Goal: Task Accomplishment & Management: Use online tool/utility

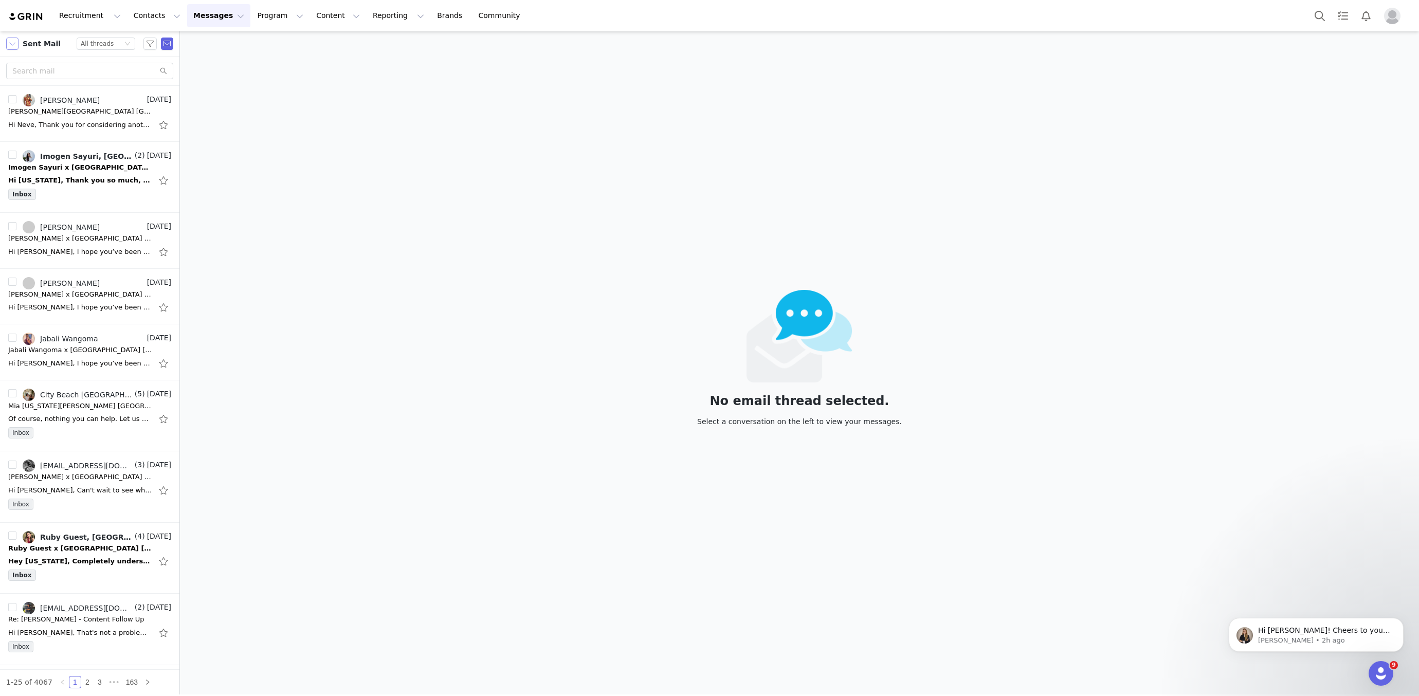
click at [17, 44] on button "button" at bounding box center [12, 44] width 12 height 12
click at [28, 72] on li "Inbox" at bounding box center [50, 78] width 88 height 16
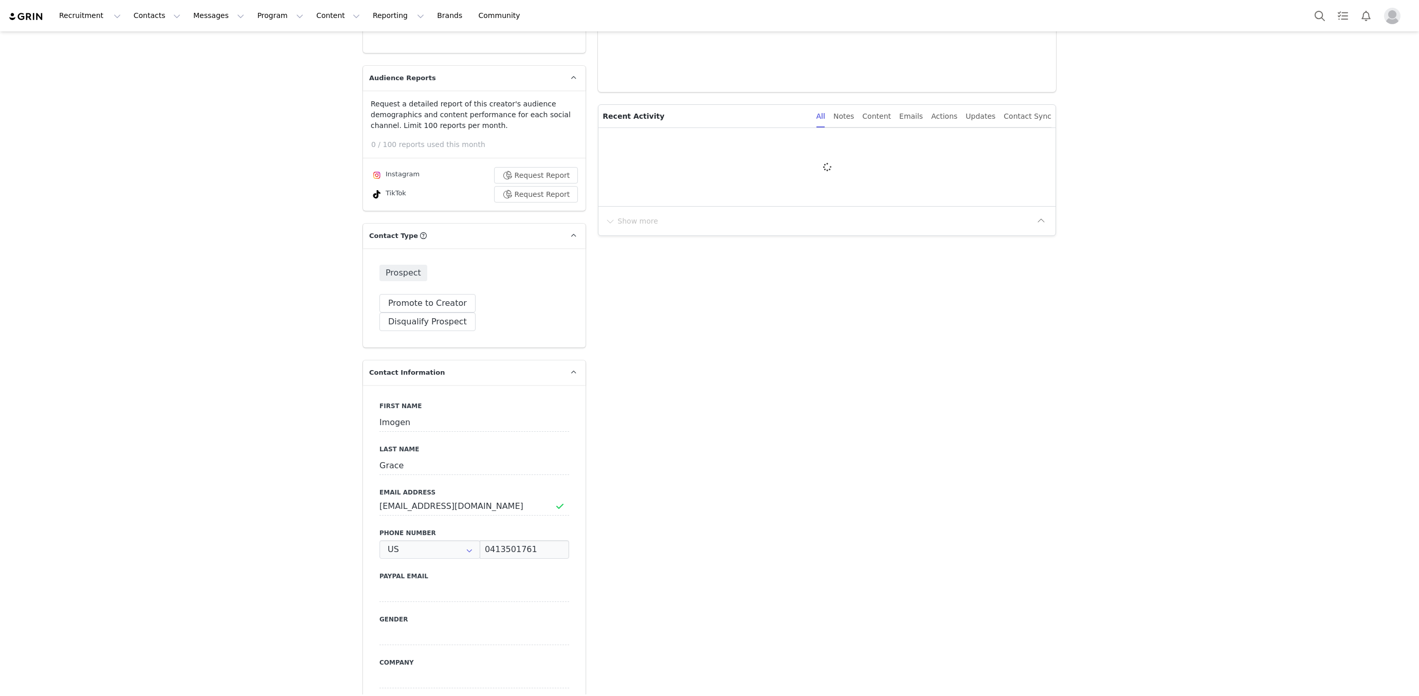
scroll to position [496, 0]
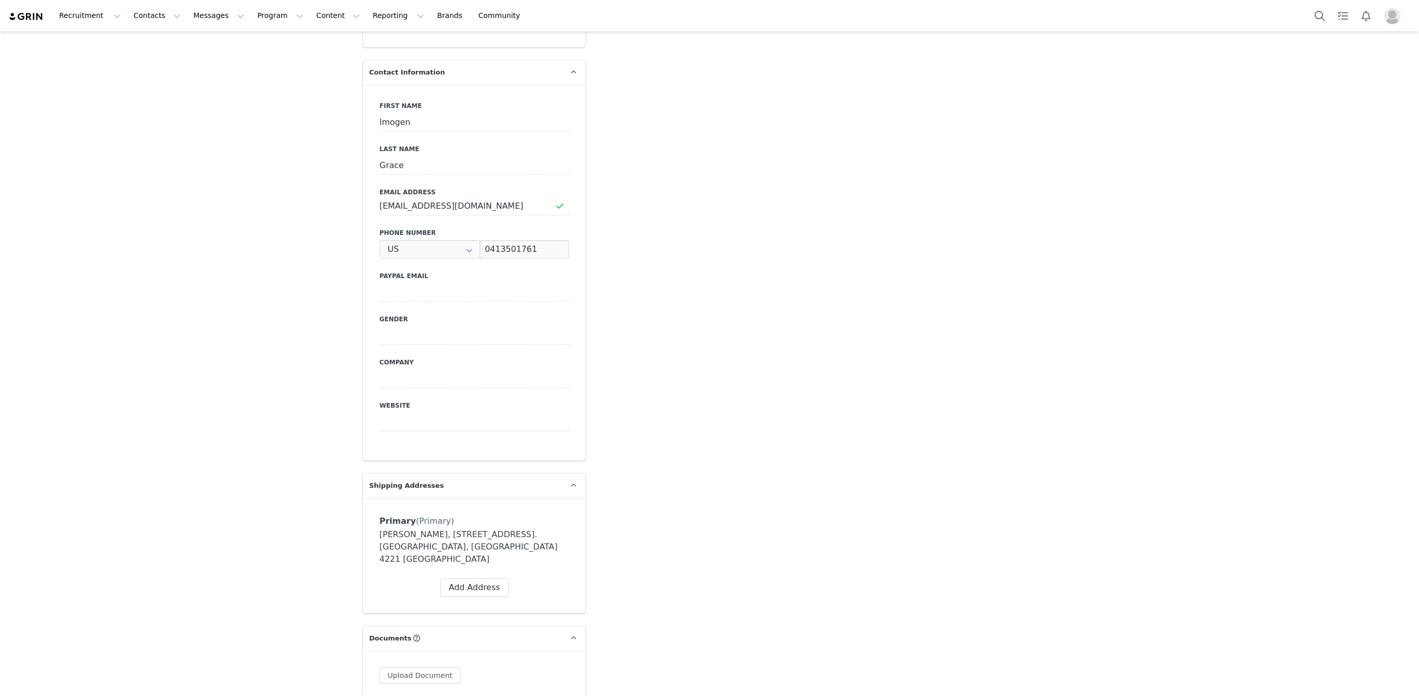
type input "+1 ([GEOGRAPHIC_DATA])"
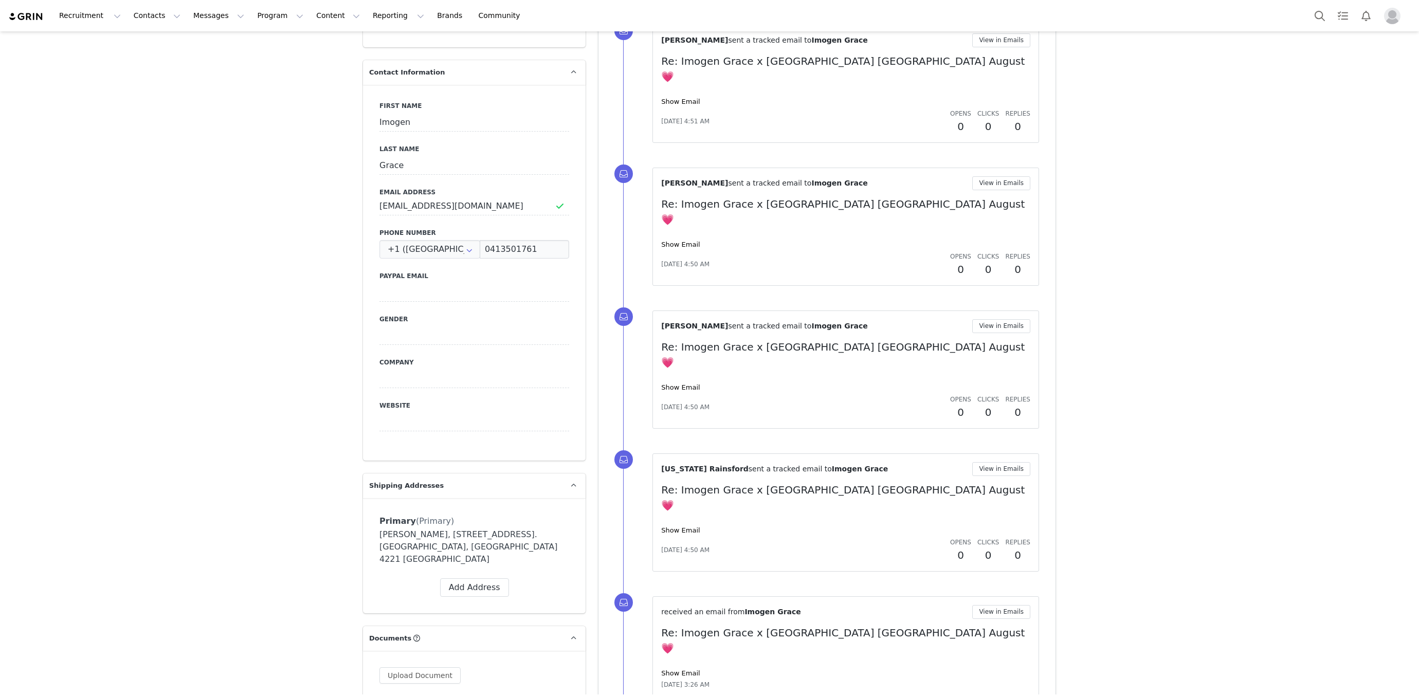
scroll to position [524, 0]
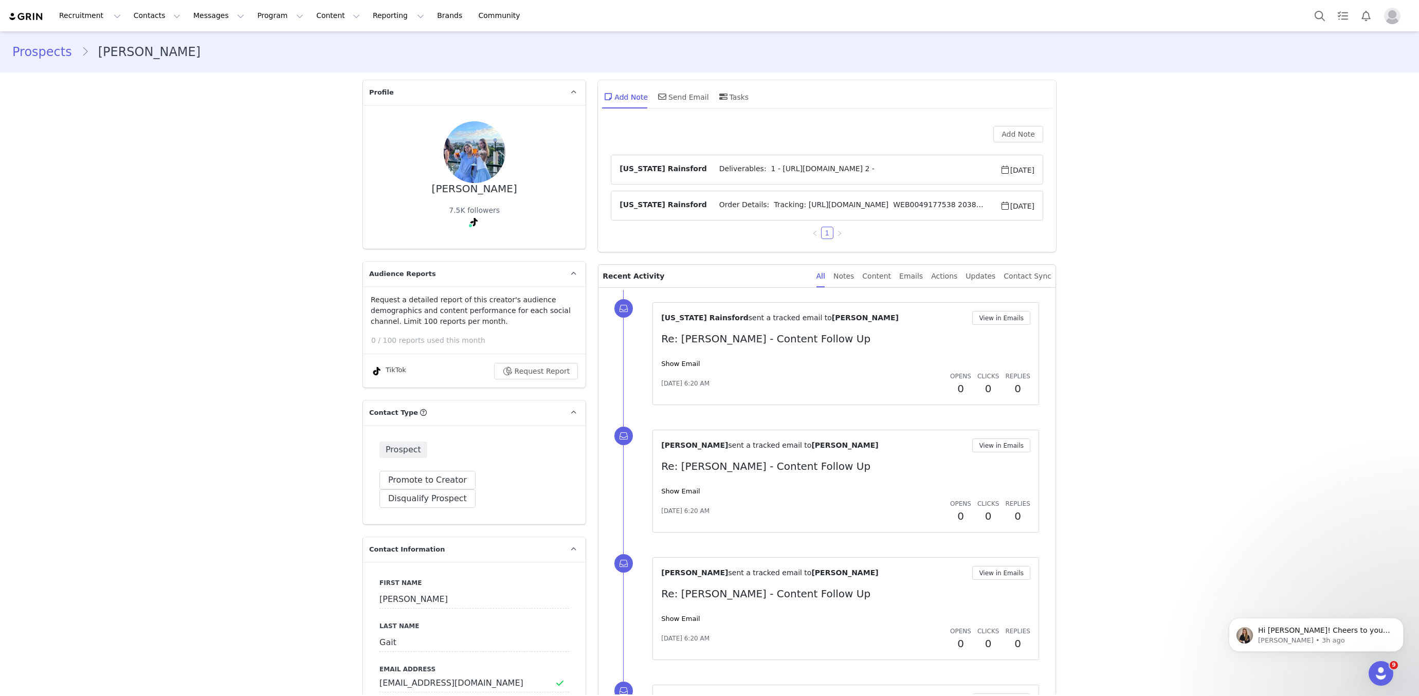
click at [790, 202] on span "Order Details: Tracking: https://app.shippit.com/tracking/PPktVHRfspWRy WEB0049…" at bounding box center [853, 205] width 293 height 12
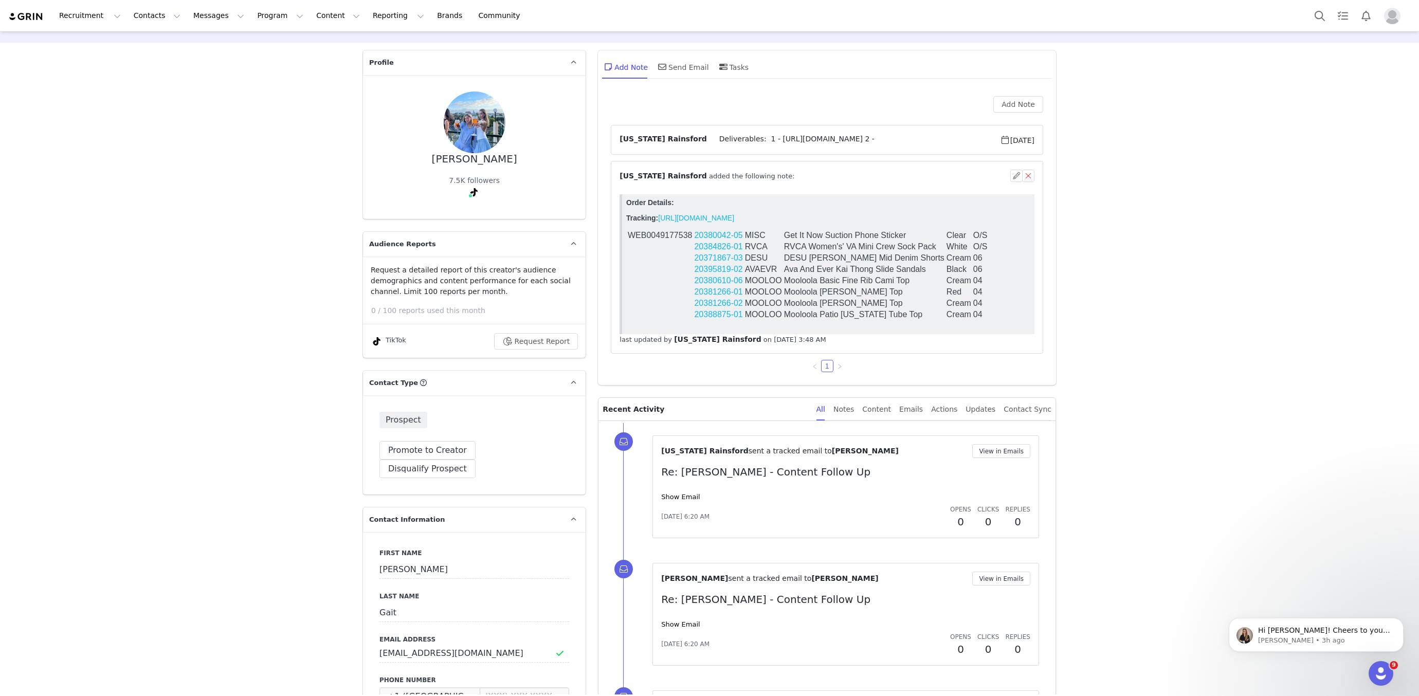
scroll to position [24, 0]
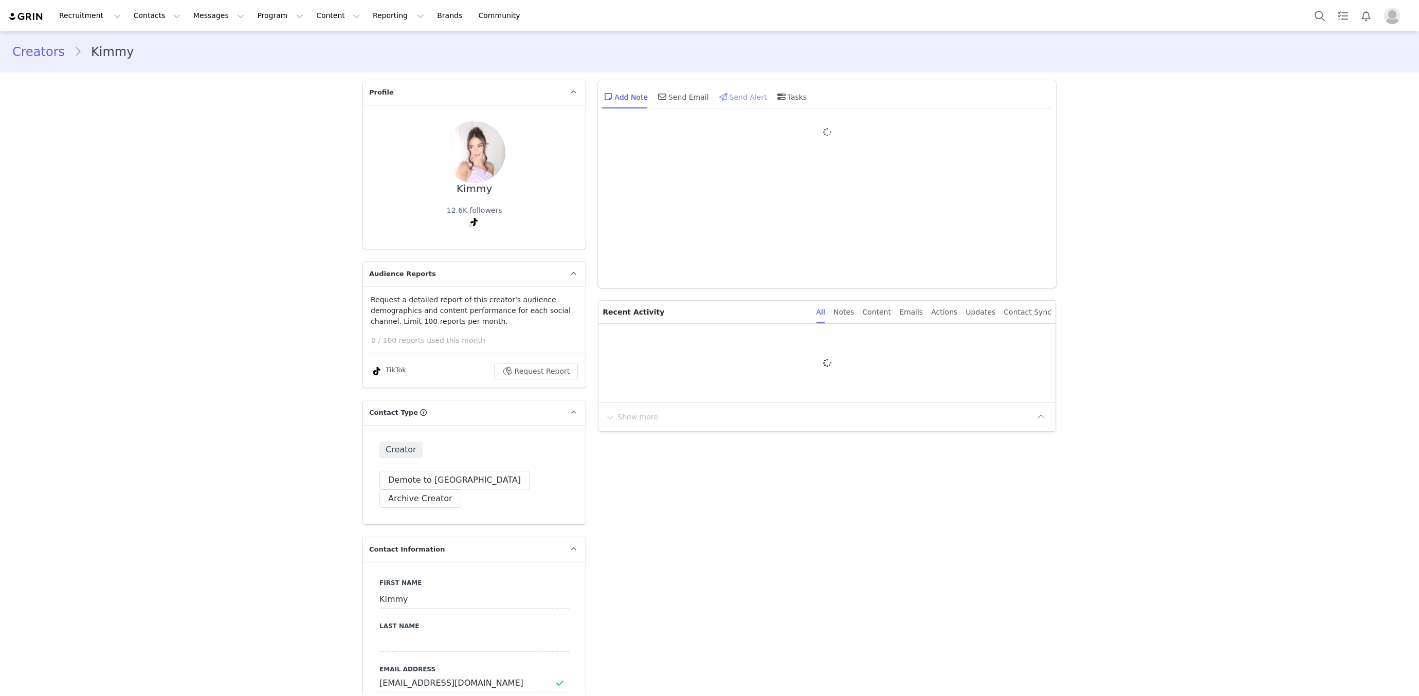
type input "+1 ([GEOGRAPHIC_DATA])"
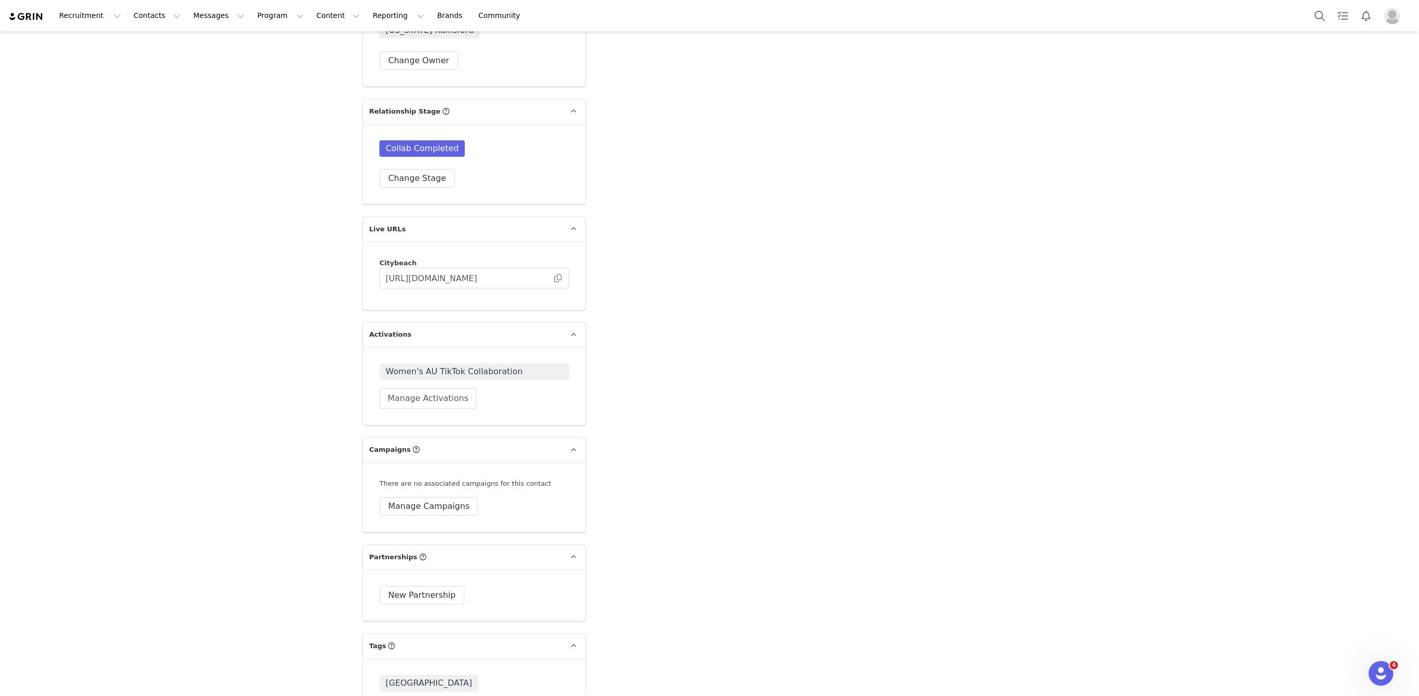
scroll to position [2254, 0]
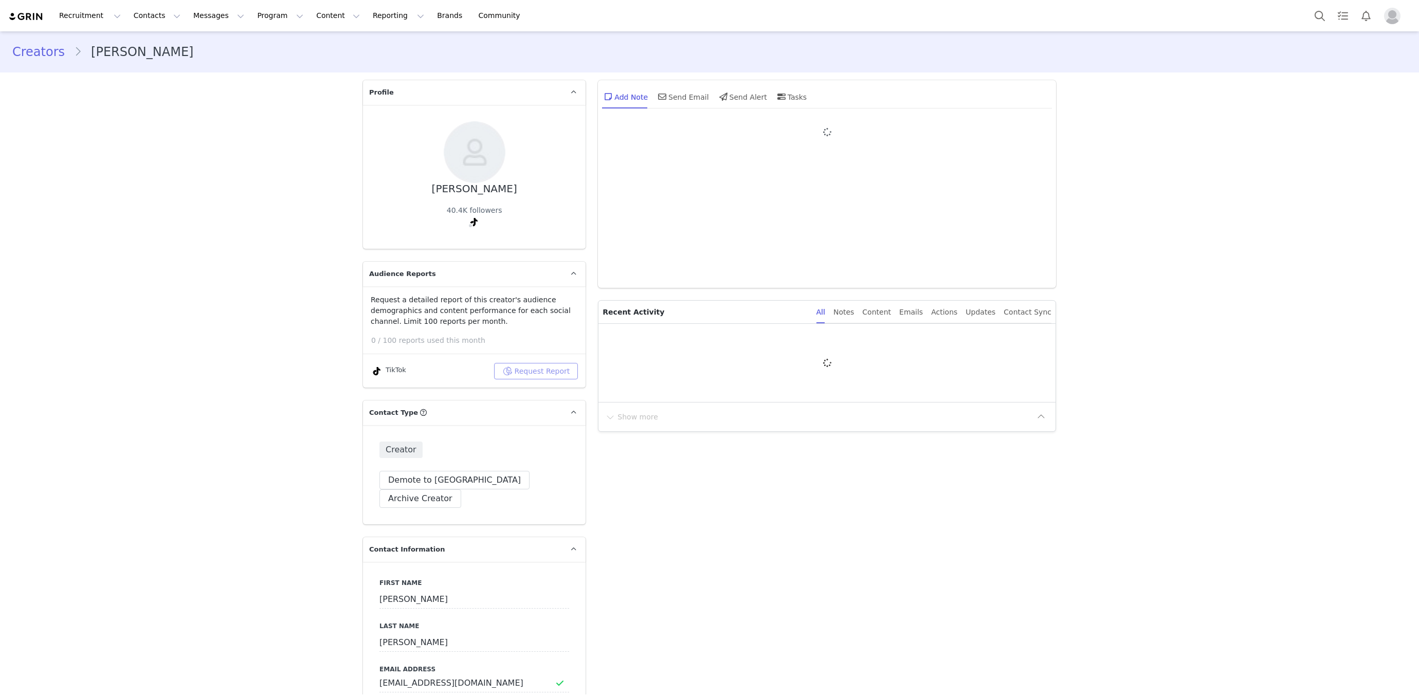
type input "+1 ([GEOGRAPHIC_DATA])"
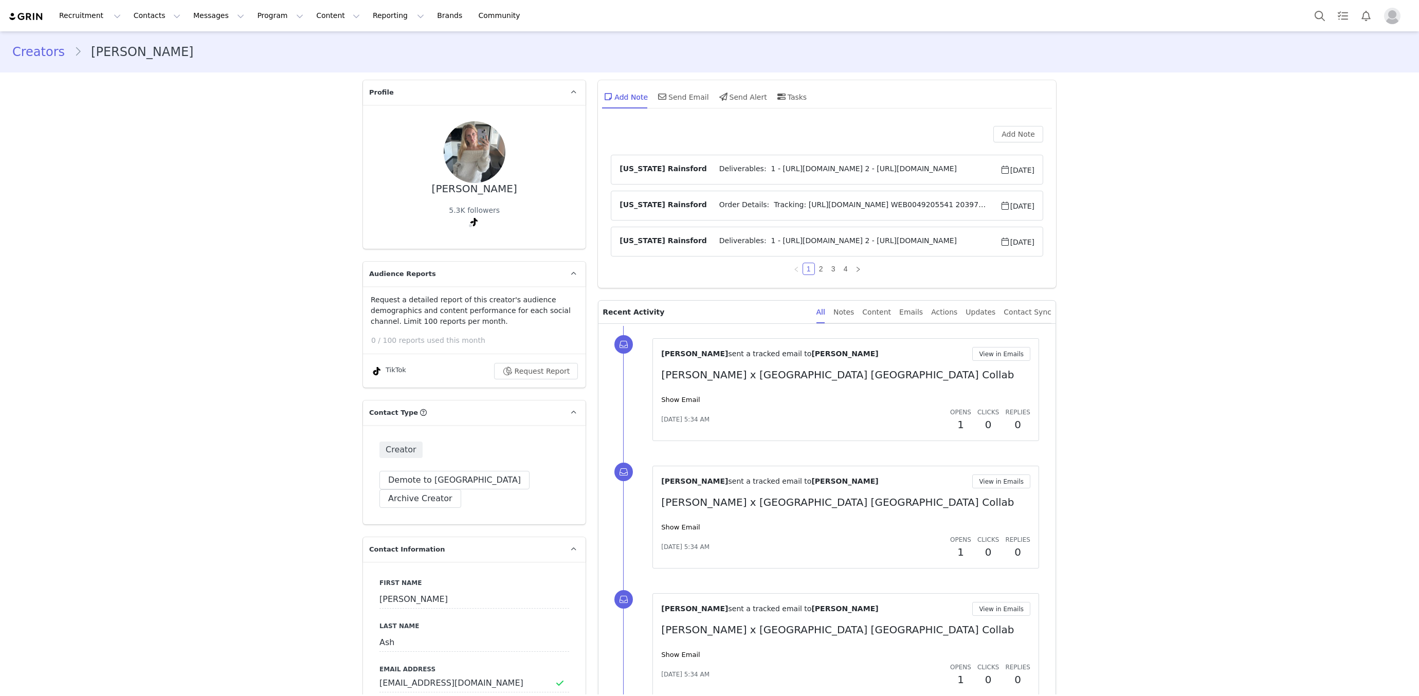
scroll to position [412, 0]
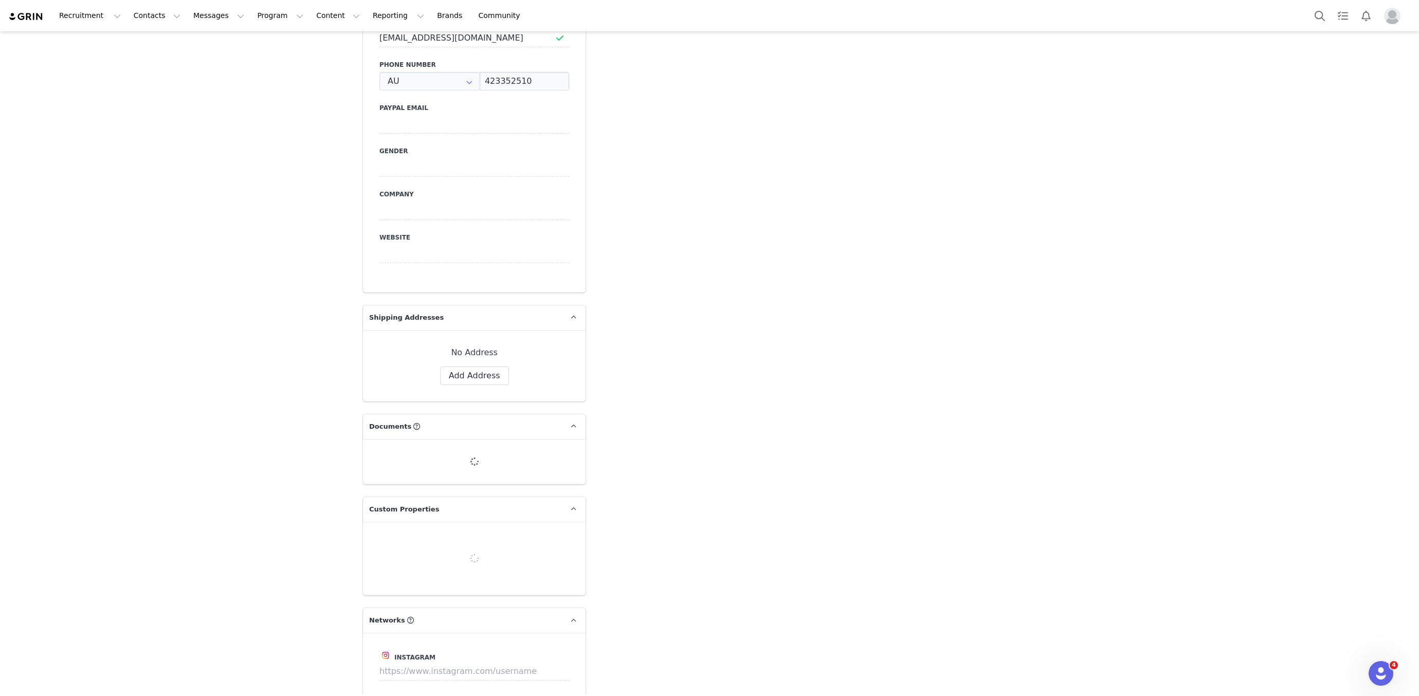
scroll to position [789, 0]
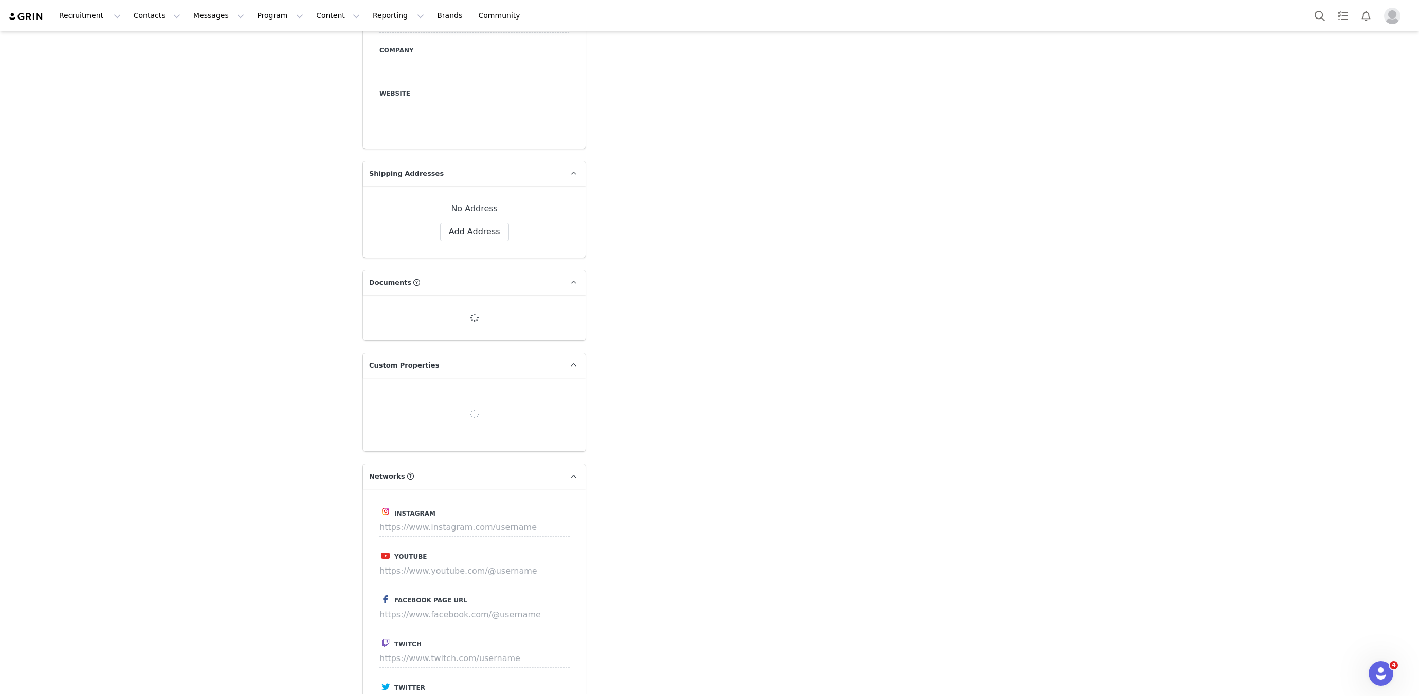
type input "+61 ([GEOGRAPHIC_DATA])"
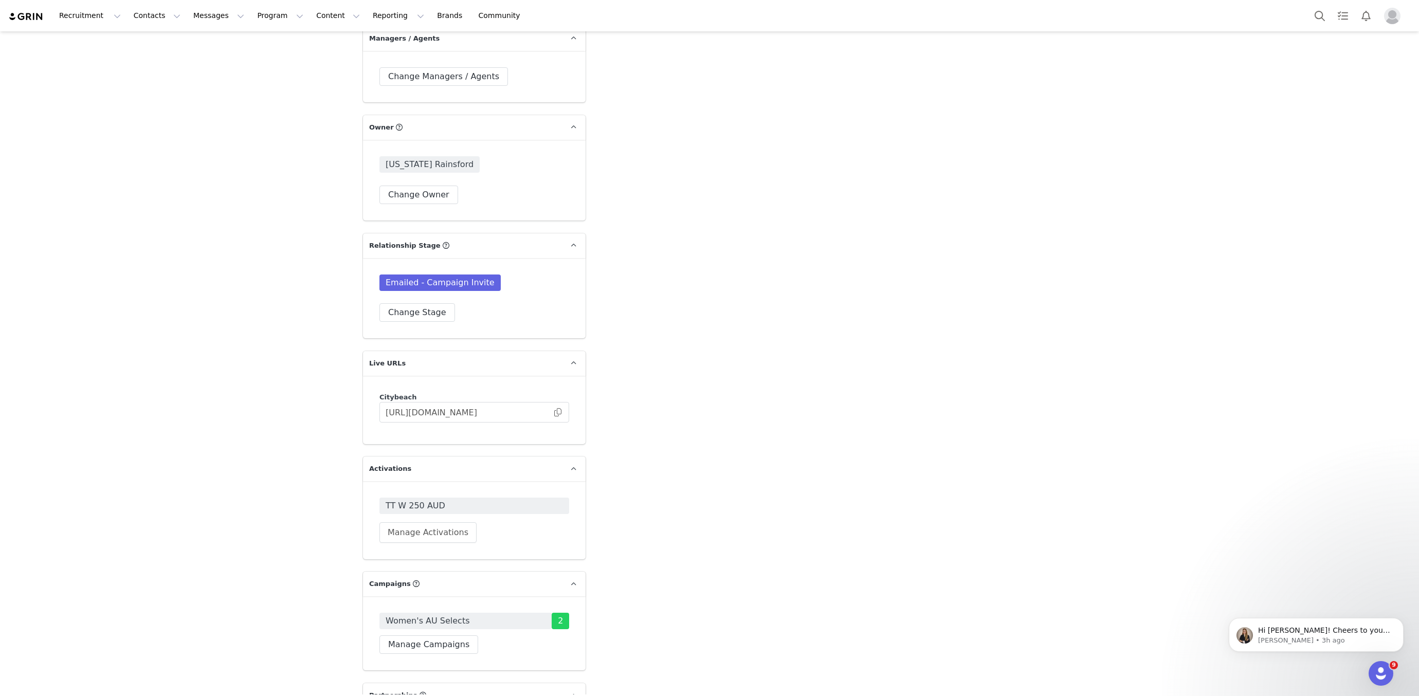
scroll to position [0, 0]
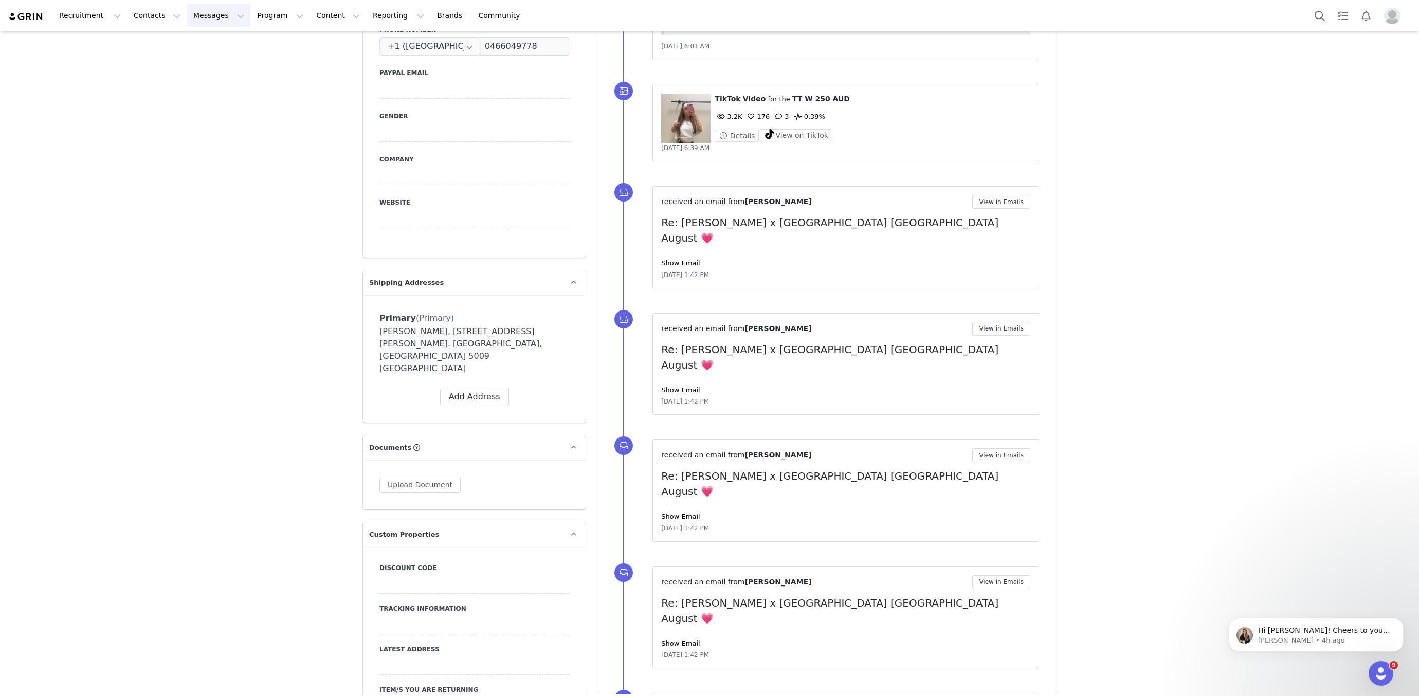
click at [187, 15] on button "Messages Messages" at bounding box center [218, 15] width 63 height 23
click at [187, 68] on p "Inbox" at bounding box center [194, 64] width 20 height 11
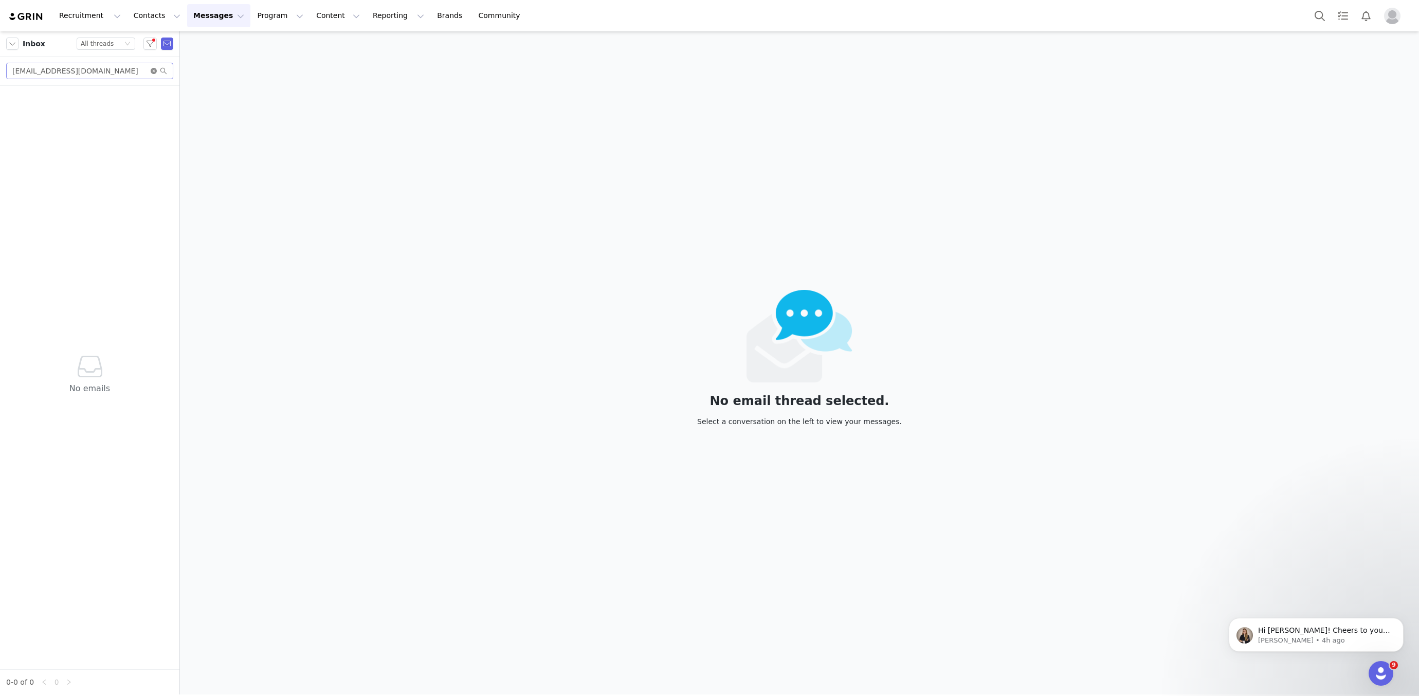
click at [156, 73] on icon "icon: close-circle" at bounding box center [154, 71] width 6 height 6
